Goal: Transaction & Acquisition: Purchase product/service

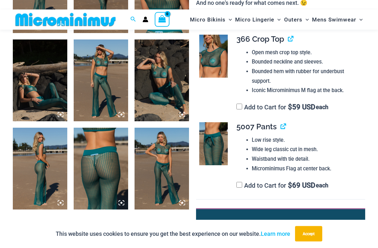
scroll to position [370, 0]
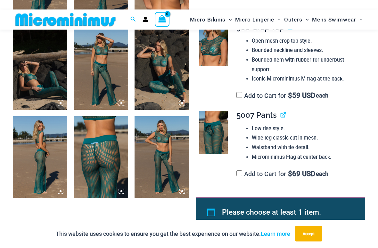
click at [177, 155] on img at bounding box center [162, 157] width 54 height 82
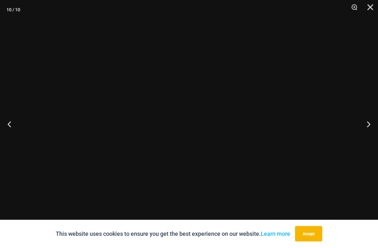
scroll to position [370, 0]
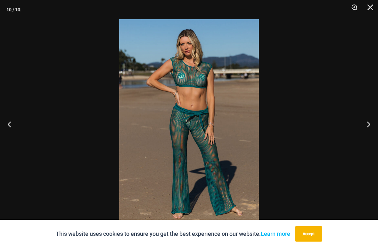
click at [370, 127] on button "Next" at bounding box center [366, 124] width 24 height 32
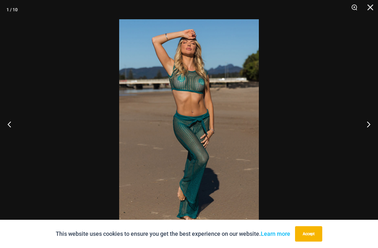
click at [369, 128] on button "Next" at bounding box center [366, 124] width 24 height 32
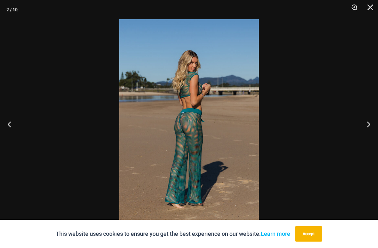
click at [373, 124] on button "Next" at bounding box center [366, 124] width 24 height 32
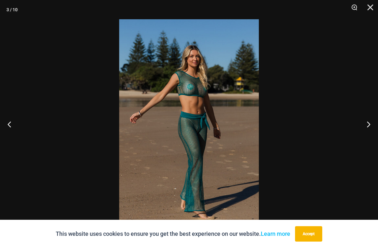
click at [371, 125] on button "Next" at bounding box center [366, 124] width 24 height 32
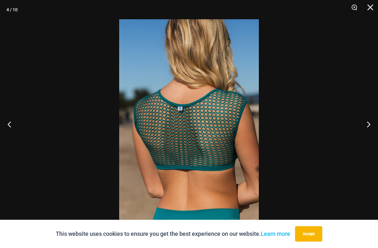
click at [372, 123] on button "Next" at bounding box center [366, 124] width 24 height 32
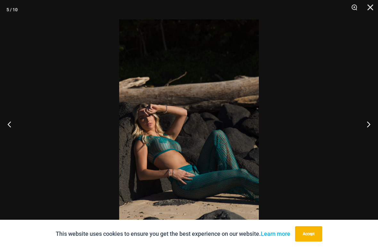
click at [8, 125] on button "Previous" at bounding box center [12, 124] width 24 height 32
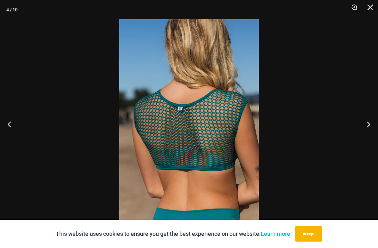
click at [373, 126] on button "Next" at bounding box center [366, 124] width 24 height 32
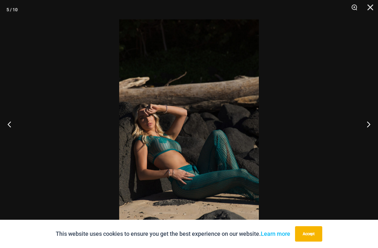
click at [375, 121] on button "Next" at bounding box center [366, 124] width 24 height 32
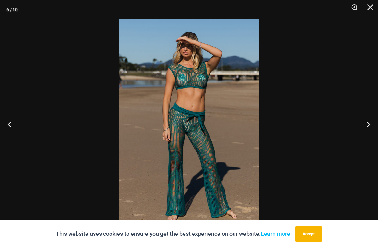
click at [373, 122] on button "Next" at bounding box center [366, 124] width 24 height 32
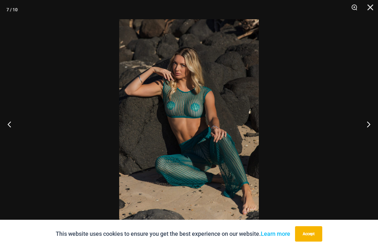
click at [372, 122] on button "Next" at bounding box center [366, 124] width 24 height 32
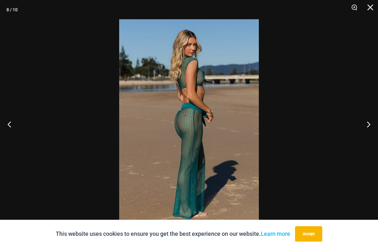
click at [370, 123] on button "Next" at bounding box center [366, 124] width 24 height 32
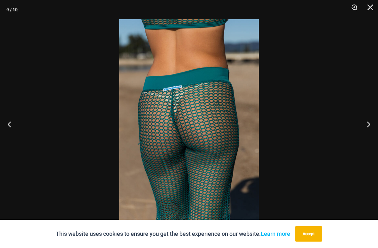
click at [369, 126] on button "Next" at bounding box center [366, 124] width 24 height 32
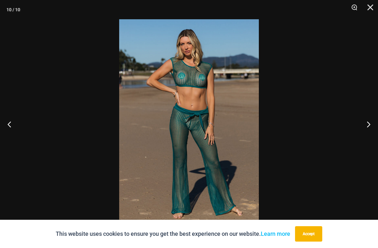
click at [372, 122] on button "Next" at bounding box center [366, 124] width 24 height 32
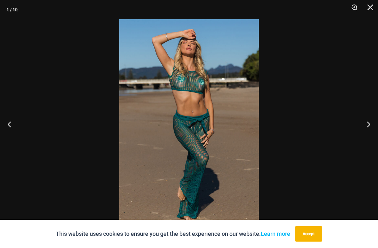
click at [369, 123] on button "Next" at bounding box center [366, 124] width 24 height 32
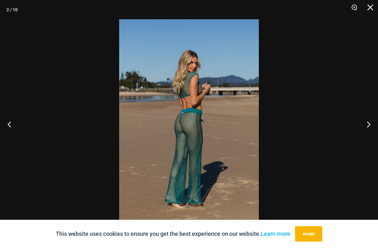
click at [372, 6] on button "Close" at bounding box center [368, 9] width 16 height 19
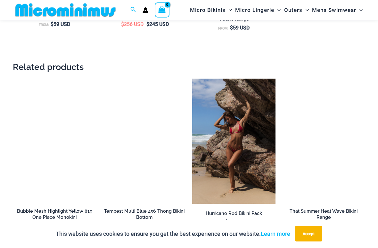
scroll to position [1034, 0]
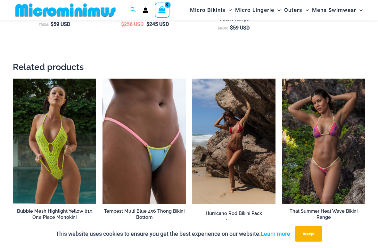
click at [103, 79] on img at bounding box center [103, 79] width 0 height 0
